Goal: Navigation & Orientation: Find specific page/section

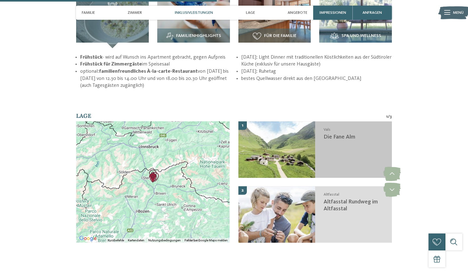
scroll to position [834, 0]
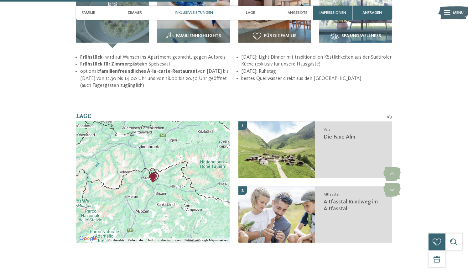
click at [169, 156] on div at bounding box center [153, 181] width 154 height 121
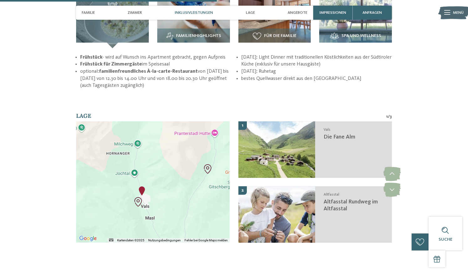
drag, startPoint x: 121, startPoint y: 185, endPoint x: 169, endPoint y: 166, distance: 51.8
click at [169, 166] on div at bounding box center [153, 181] width 154 height 121
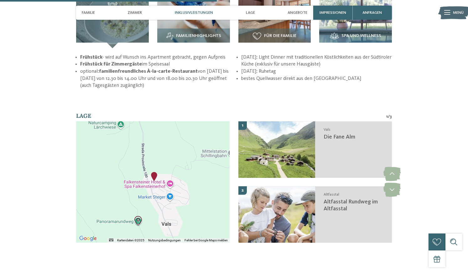
drag, startPoint x: 126, startPoint y: 181, endPoint x: 214, endPoint y: 184, distance: 87.4
click at [214, 184] on div at bounding box center [153, 181] width 154 height 121
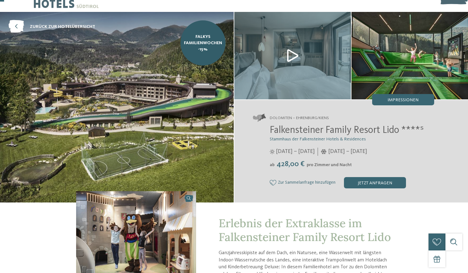
scroll to position [18, 0]
